Goal: Information Seeking & Learning: Compare options

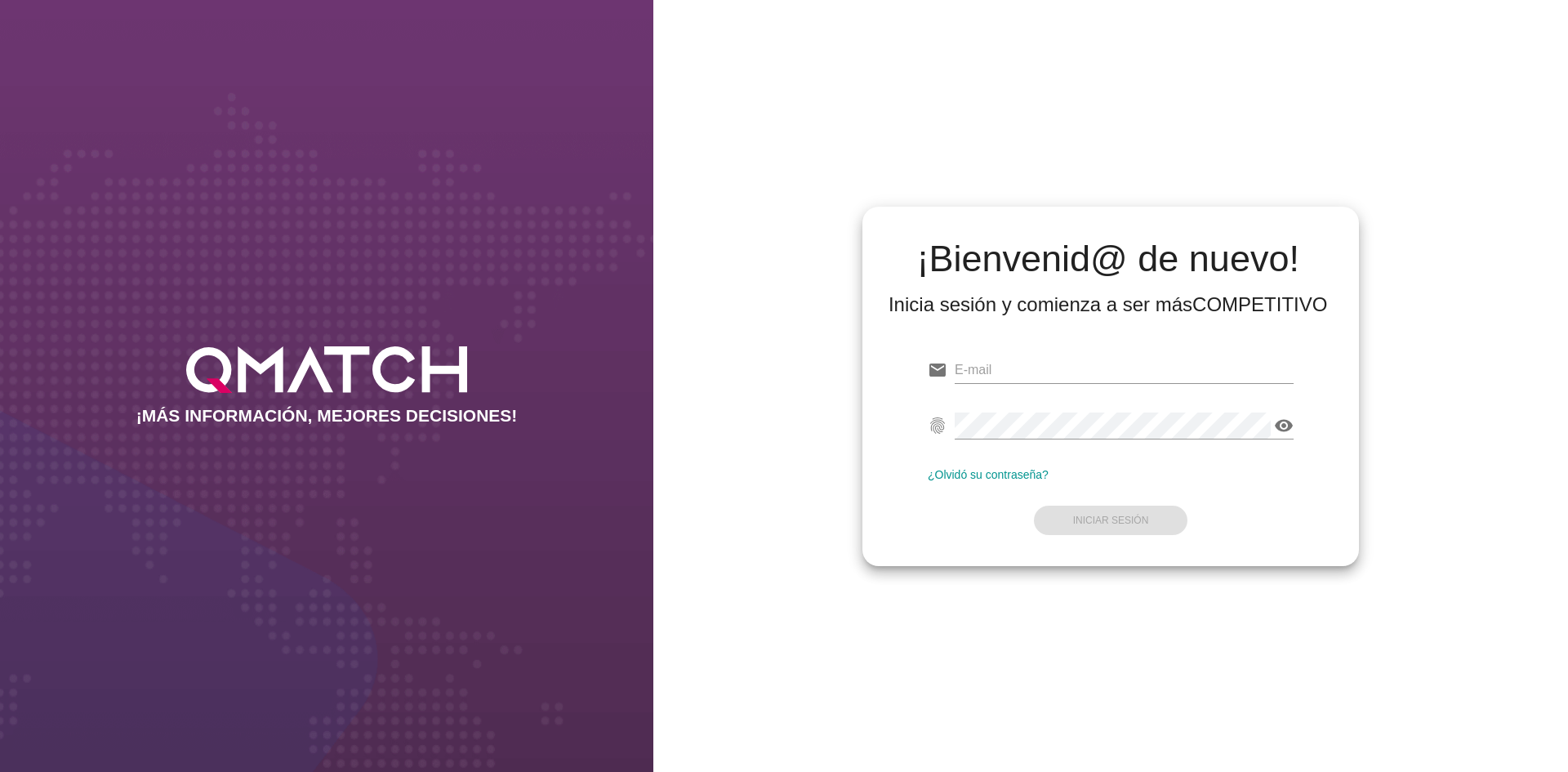
type input "test@test.makro.com.co"
click at [1221, 494] on form "email test@test.makro.com.co Correo no válido fingerprint visibility Contraseña…" at bounding box center [1111, 443] width 366 height 193
click at [1161, 523] on button "Iniciar Sesión" at bounding box center [1112, 520] width 154 height 30
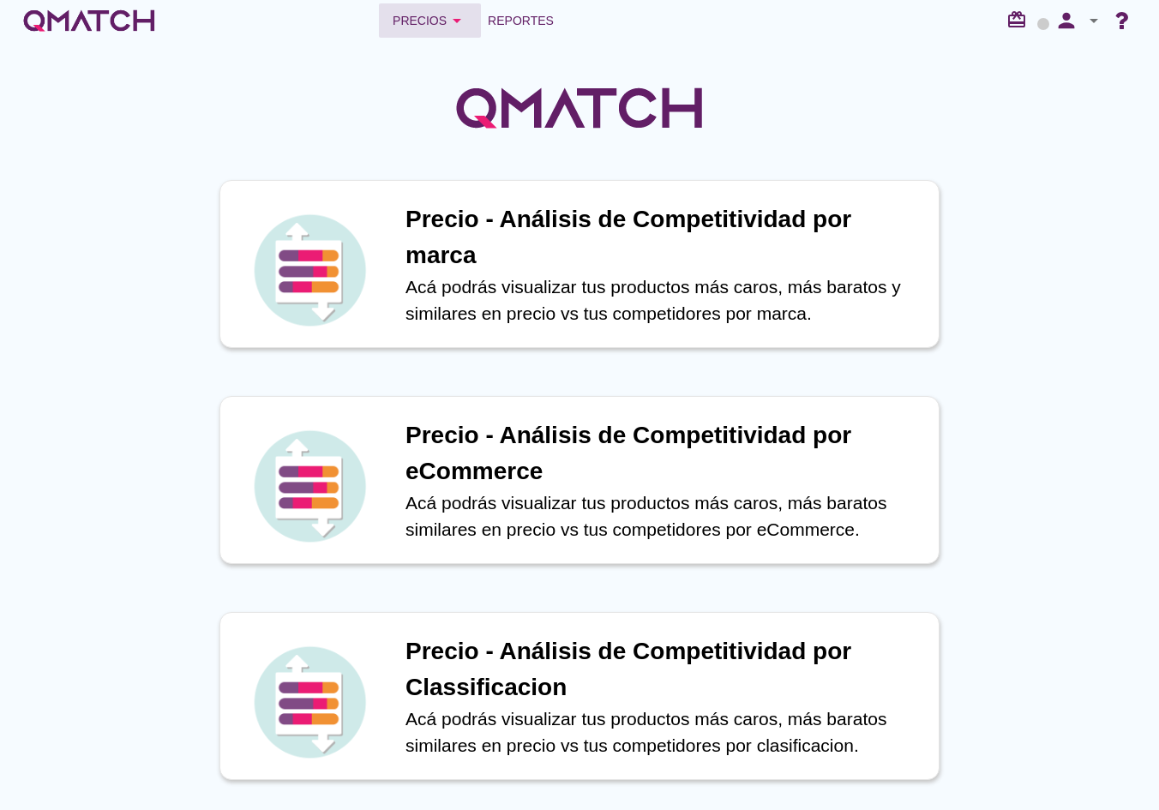
click at [412, 21] on div "Precios arrow_drop_down" at bounding box center [430, 20] width 75 height 21
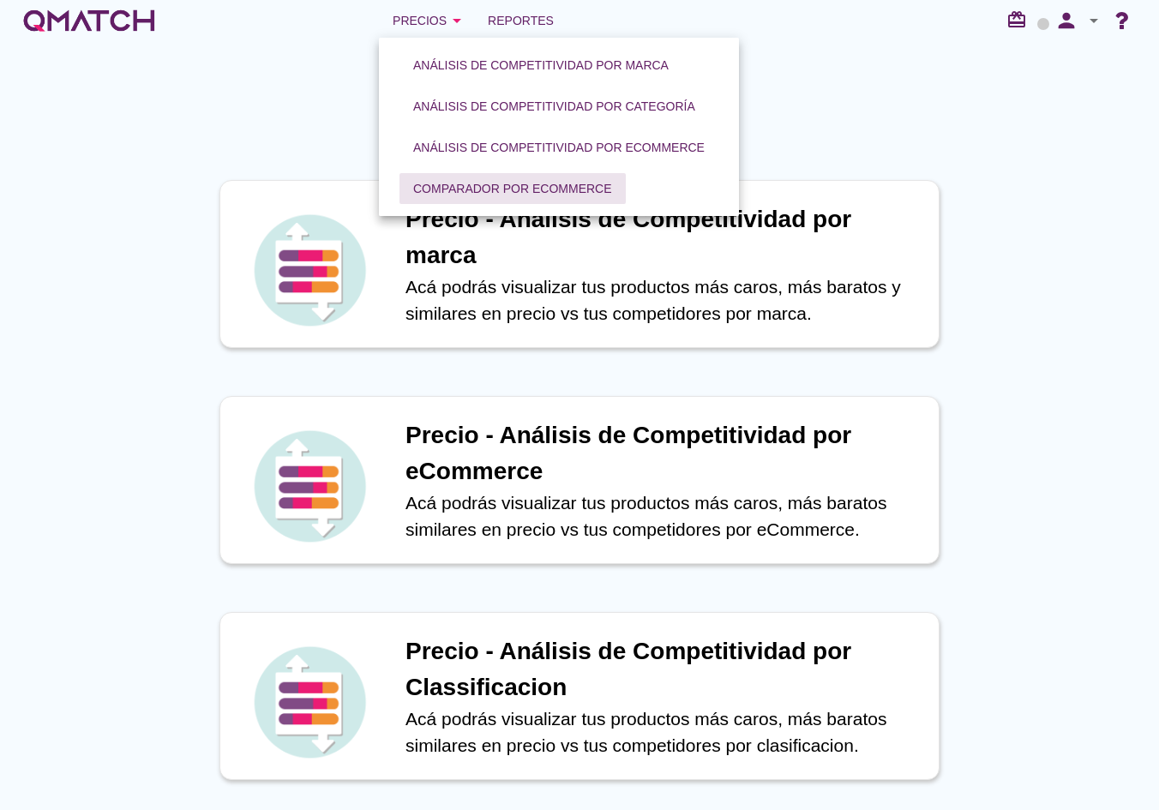
click at [491, 190] on div "Comparador por eCommerce" at bounding box center [512, 189] width 199 height 18
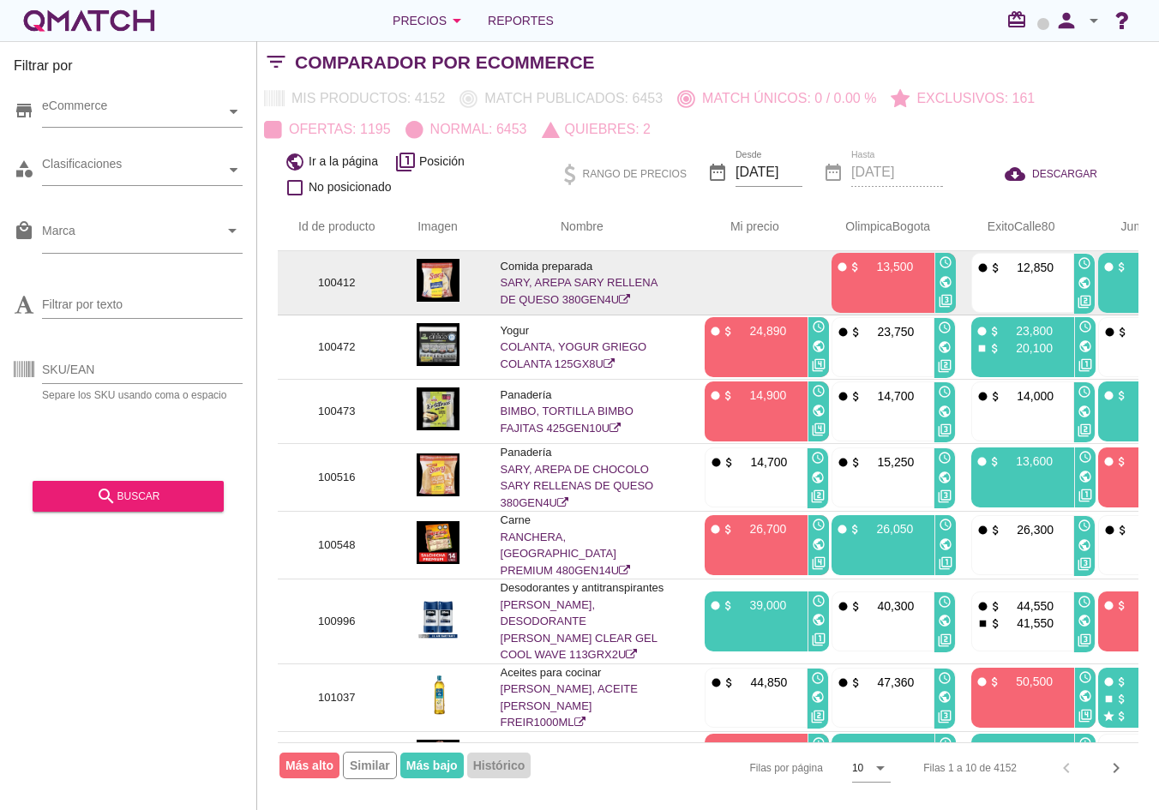
click at [583, 293] on link "SARY, AREPA SARY RELLENA DE QUESO 380GEN4U" at bounding box center [579, 291] width 157 height 30
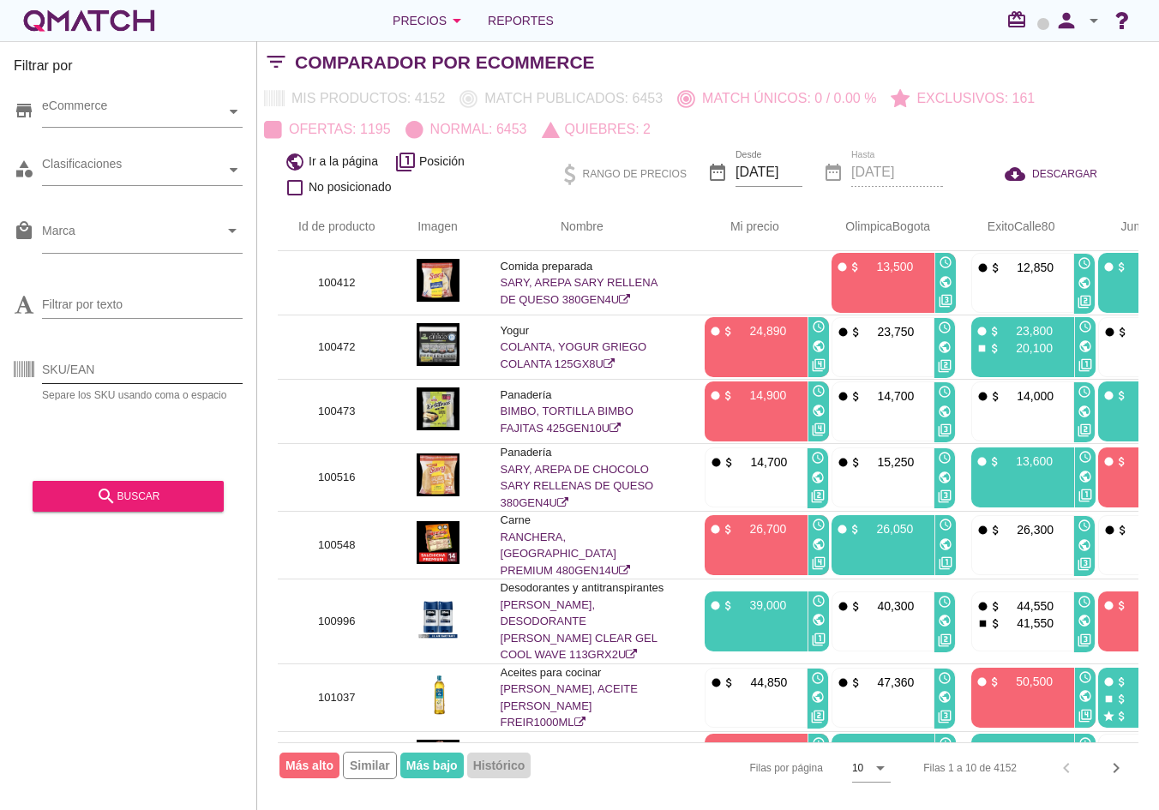
click at [157, 357] on input "SKU/EAN" at bounding box center [142, 369] width 201 height 27
type input "100472"
click at [129, 504] on div "search buscar" at bounding box center [128, 496] width 164 height 21
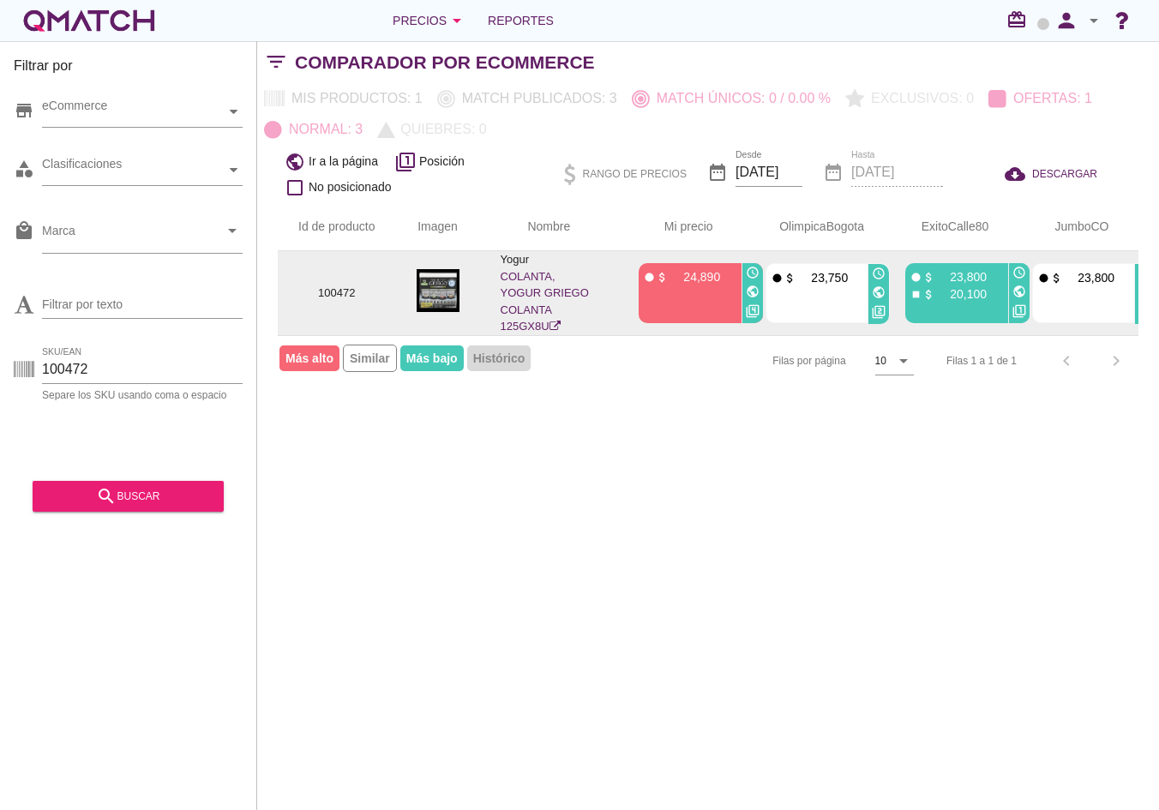
click at [516, 297] on link "COLANTA, YOGUR GRIEGO COLANTA 125GX8U" at bounding box center [545, 301] width 88 height 63
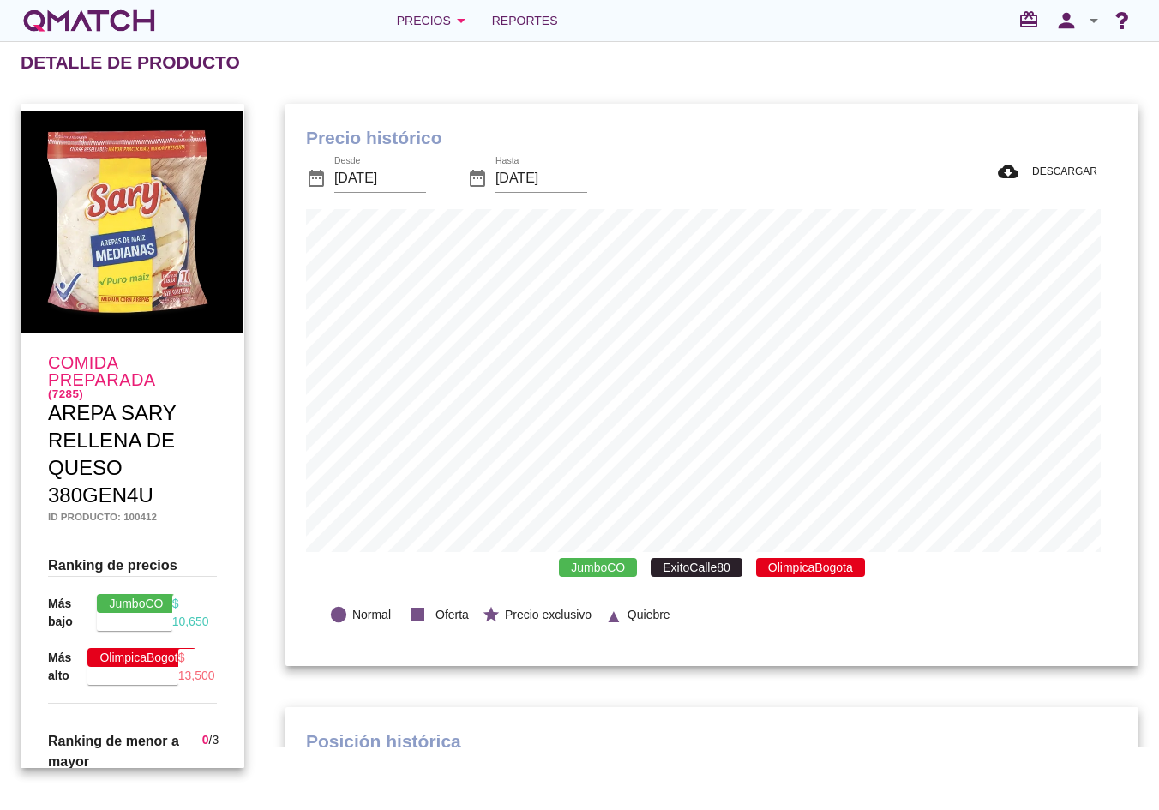
scroll to position [563, 836]
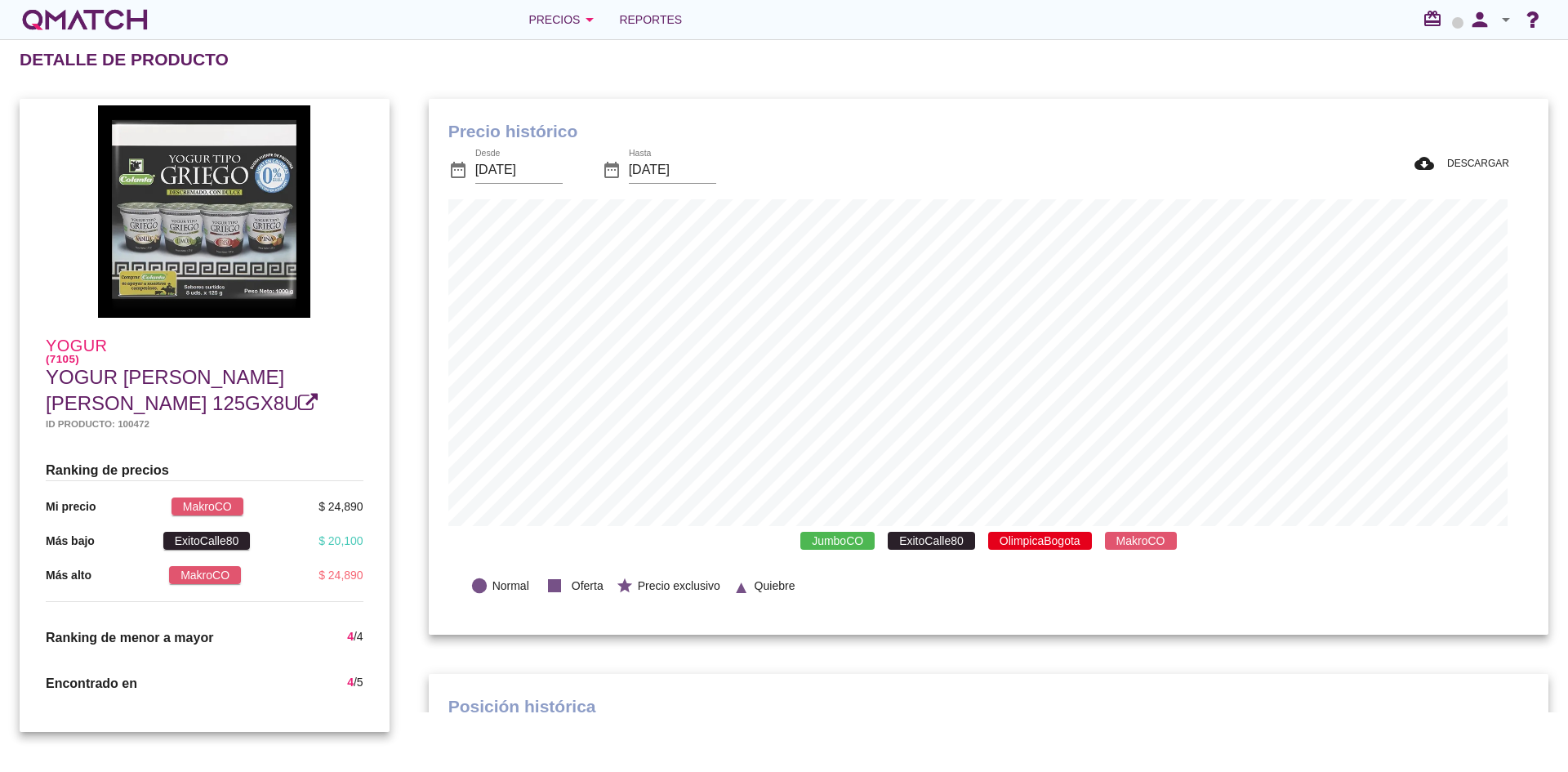
scroll to position [477, 1098]
